Goal: Information Seeking & Learning: Compare options

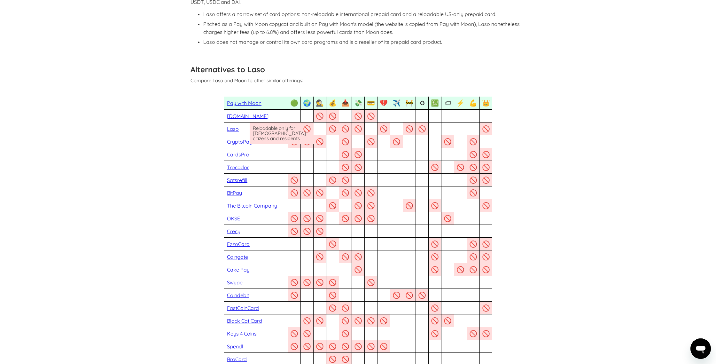
scroll to position [496, 0]
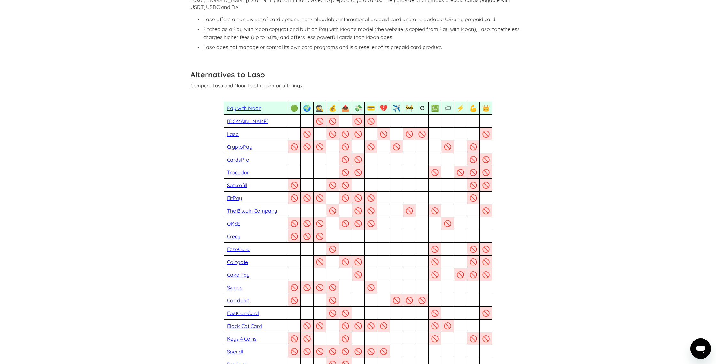
click at [249, 105] on link "Pay with Moon" at bounding box center [244, 108] width 35 height 6
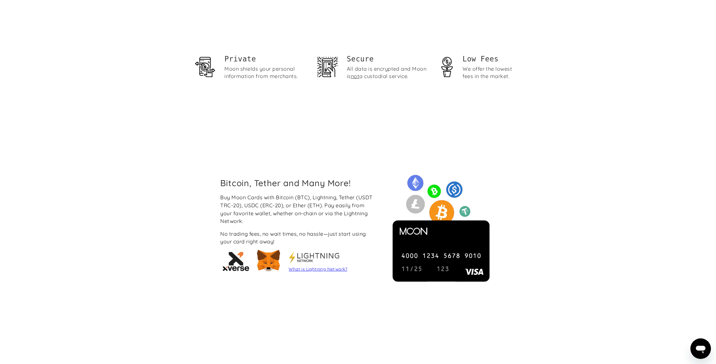
scroll to position [410, 0]
